Goal: Task Accomplishment & Management: Use online tool/utility

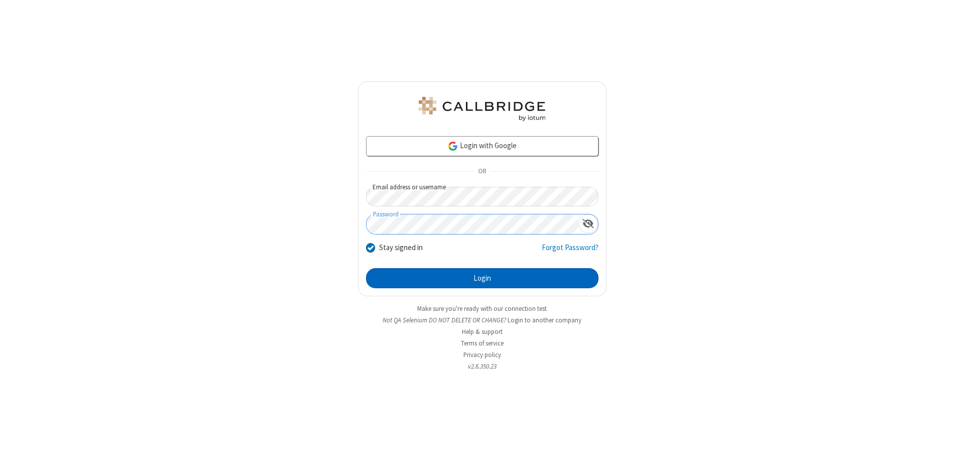
click at [482, 278] on button "Login" at bounding box center [482, 278] width 232 height 20
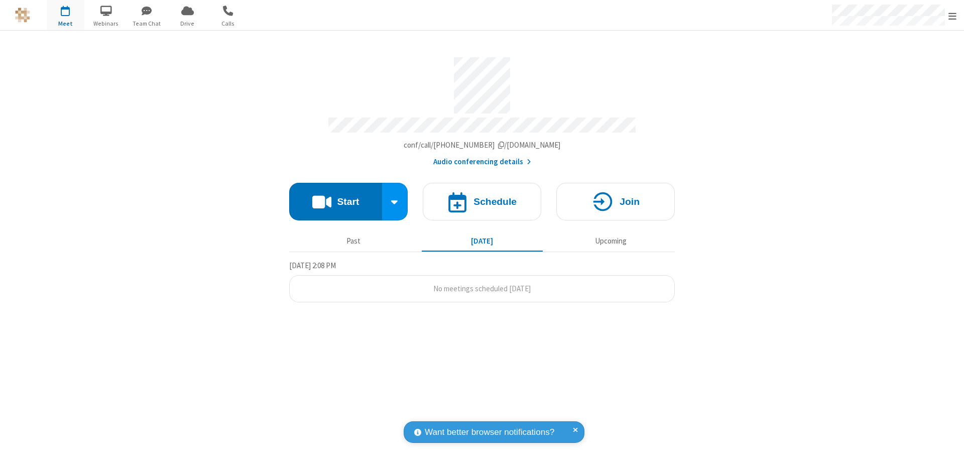
click at [952, 16] on span "Open menu" at bounding box center [952, 16] width 8 height 10
click at [65, 15] on span "button" at bounding box center [66, 10] width 38 height 17
click at [482, 197] on h4 "Schedule" at bounding box center [494, 202] width 43 height 10
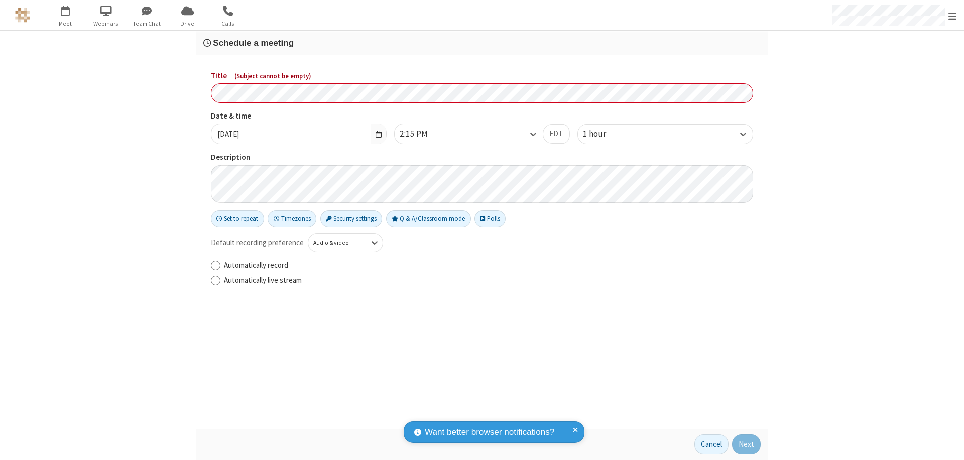
click at [482, 43] on h3 "Schedule a meeting" at bounding box center [481, 43] width 557 height 10
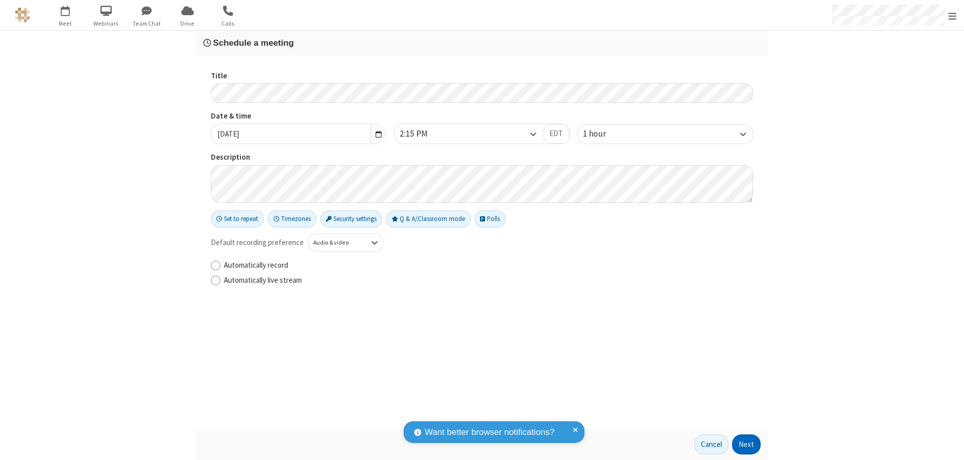
click at [746, 444] on button "Next" at bounding box center [746, 444] width 29 height 20
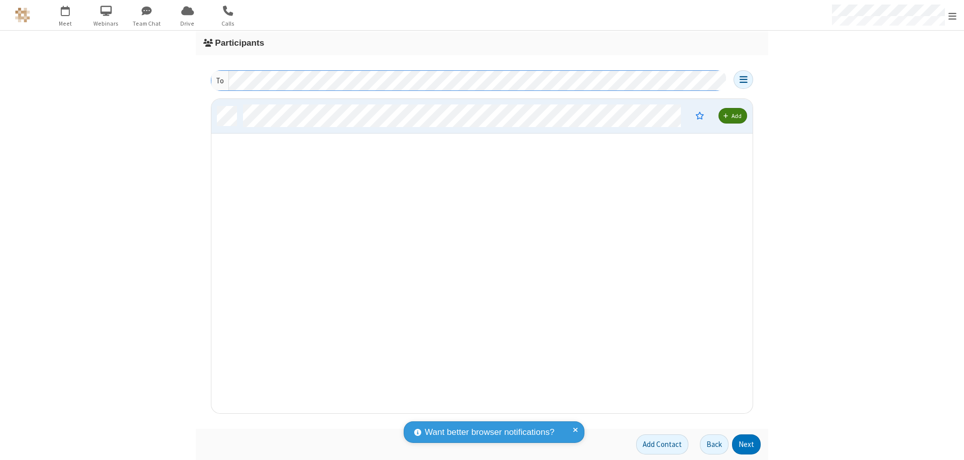
scroll to position [307, 534]
click at [746, 444] on button "Next" at bounding box center [746, 444] width 29 height 20
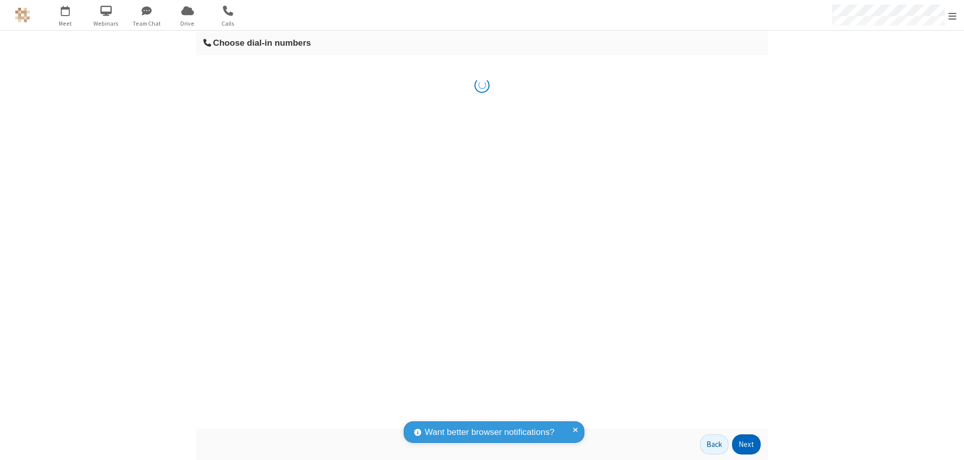
click at [746, 444] on button "Next" at bounding box center [746, 444] width 29 height 20
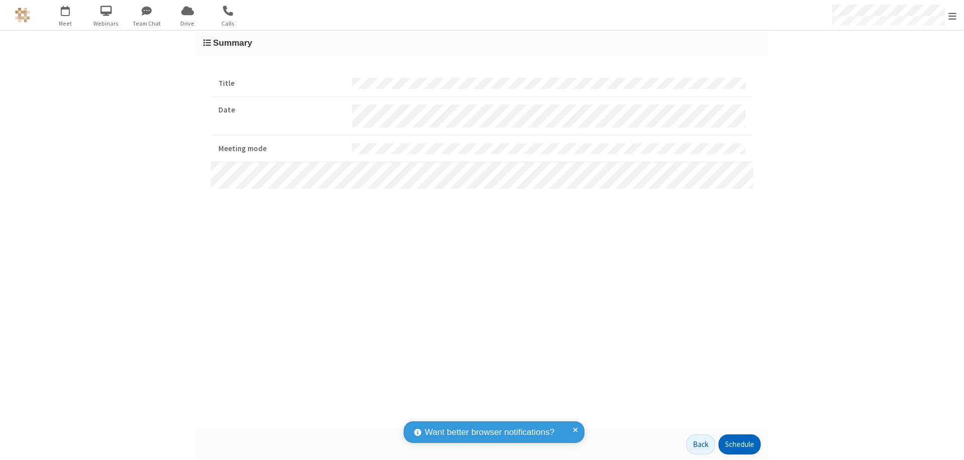
click at [739, 444] on button "Schedule" at bounding box center [739, 444] width 42 height 20
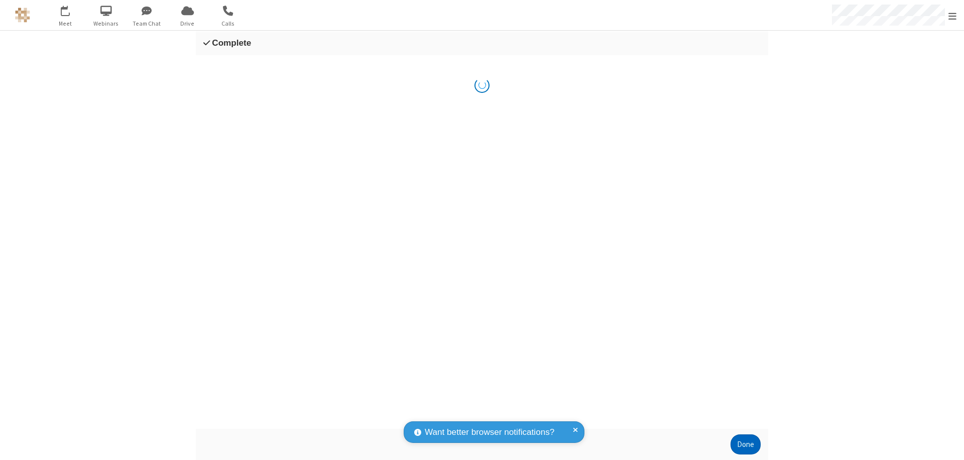
click at [745, 444] on button "Done" at bounding box center [745, 444] width 30 height 20
